Goal: Task Accomplishment & Management: Manage account settings

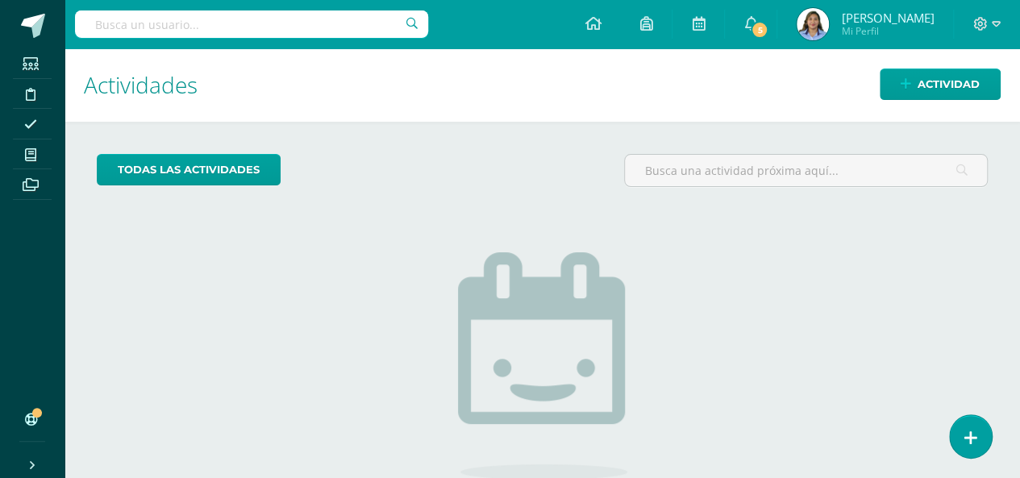
click at [884, 27] on span "Mi Perfil" at bounding box center [887, 31] width 93 height 14
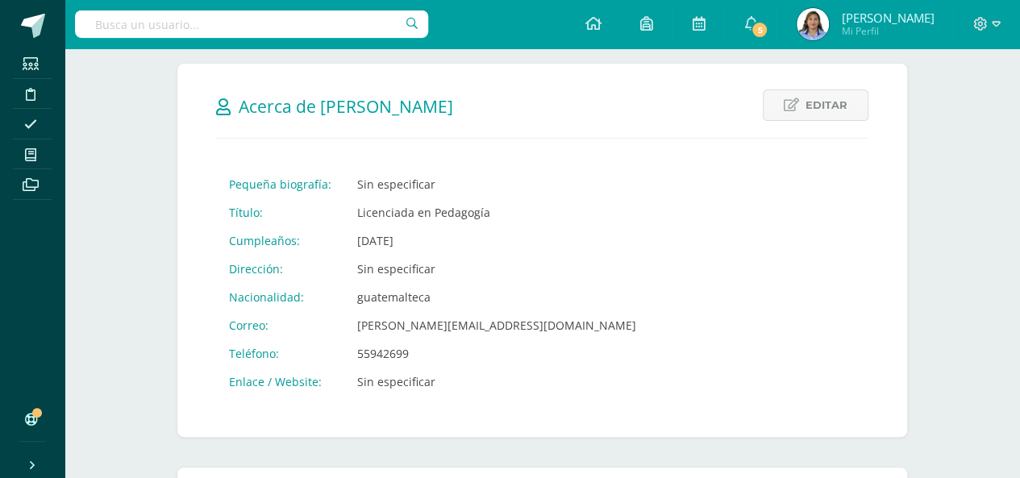
scroll to position [226, 0]
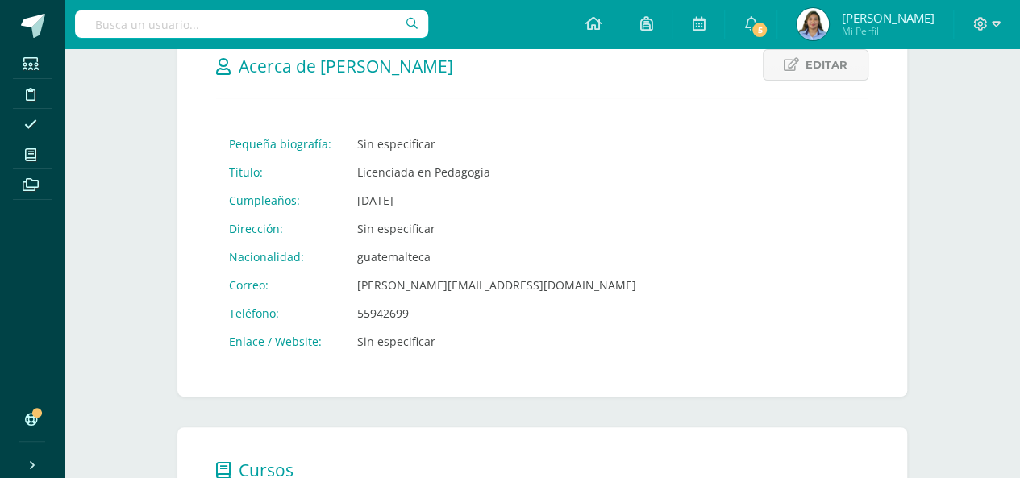
click at [405, 308] on td "55942699" at bounding box center [496, 313] width 305 height 28
click at [805, 53] on link "Editar" at bounding box center [816, 64] width 106 height 31
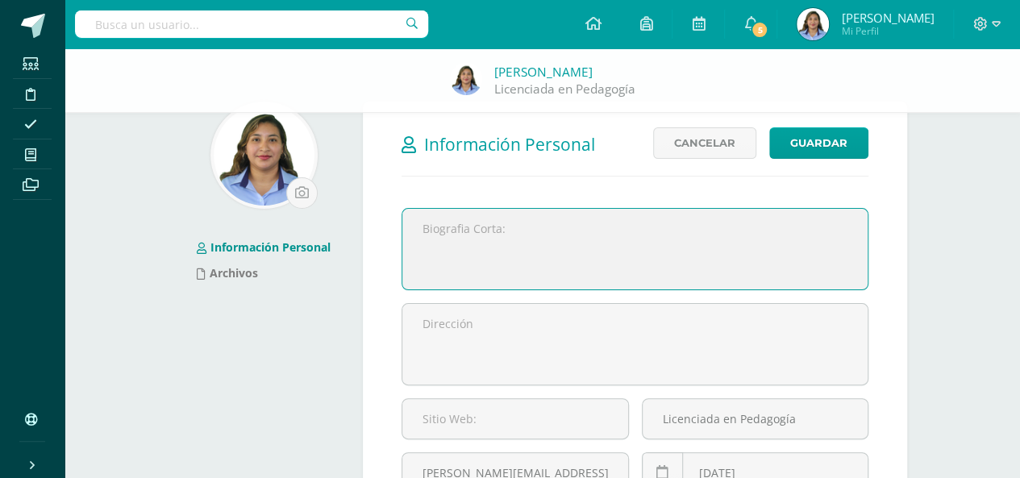
click at [1020, 472] on html "Estudiantes Disciplina Asistencia Mis cursos Archivos Soporte Ayuda Reportar un…" at bounding box center [510, 395] width 1020 height 864
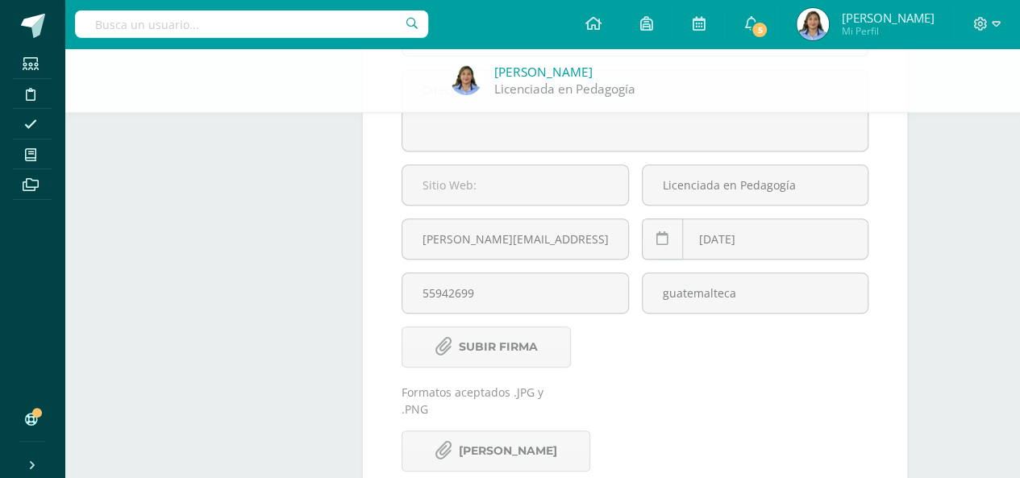
scroll to position [290, 0]
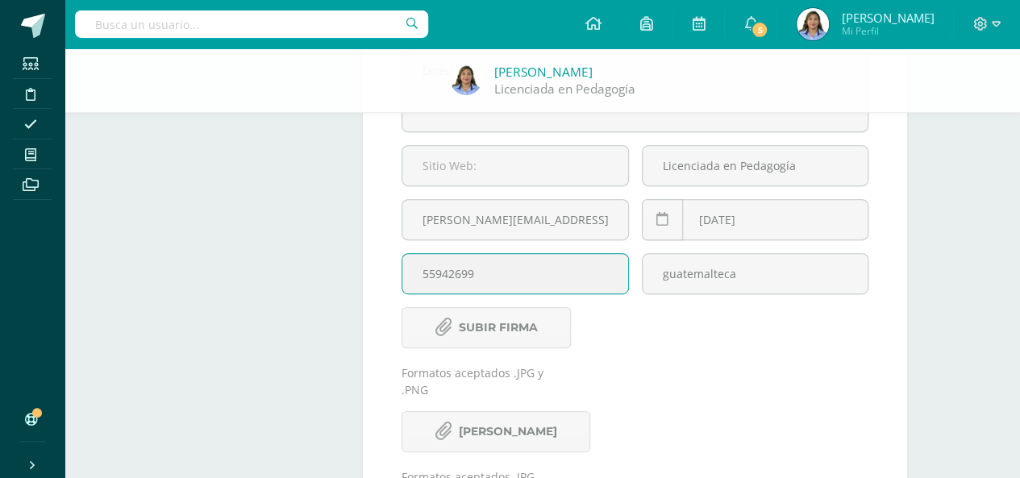
click at [511, 272] on input "55942699" at bounding box center [515, 274] width 225 height 40
type input "5"
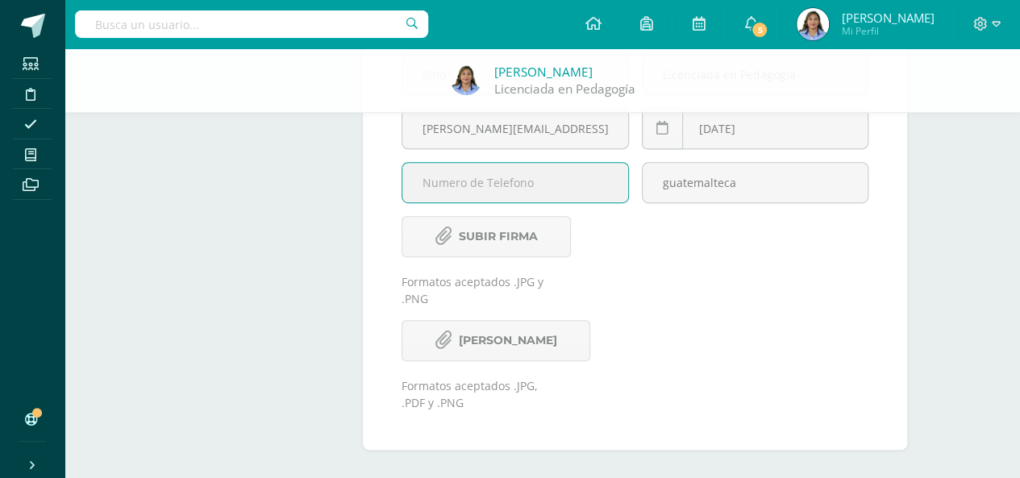
scroll to position [0, 0]
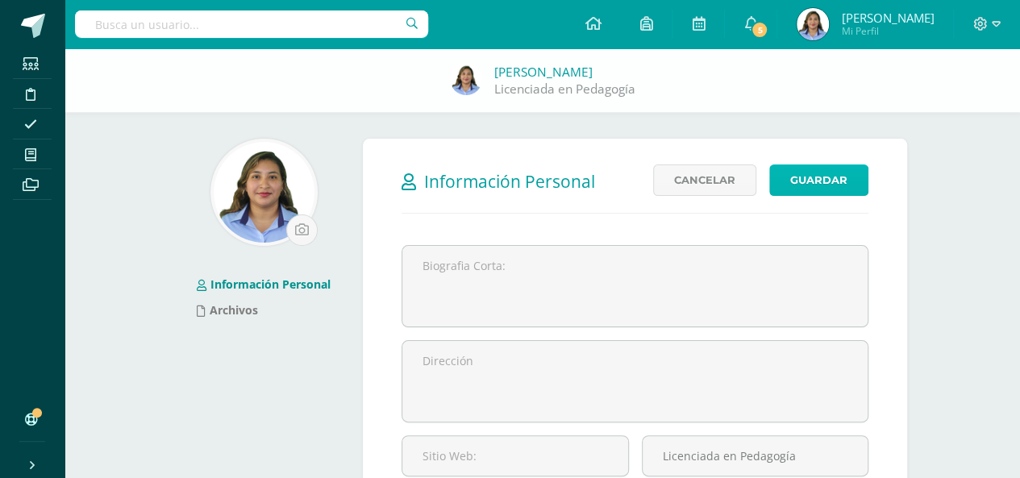
click at [826, 172] on button "Guardar" at bounding box center [819, 180] width 99 height 31
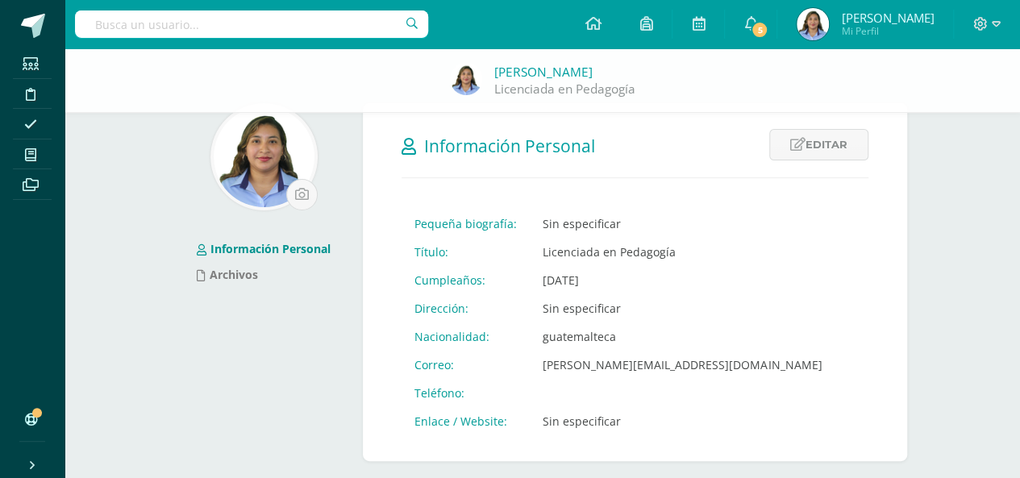
scroll to position [48, 0]
